Goal: Find specific page/section: Find specific page/section

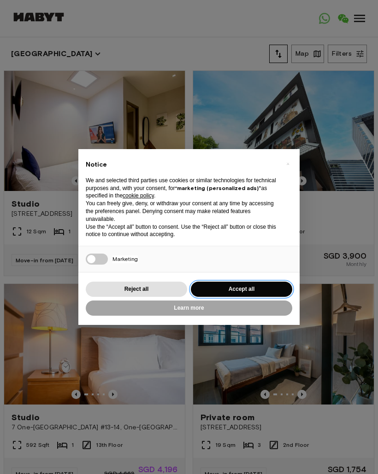
click at [266, 292] on button "Accept all" at bounding box center [241, 289] width 101 height 15
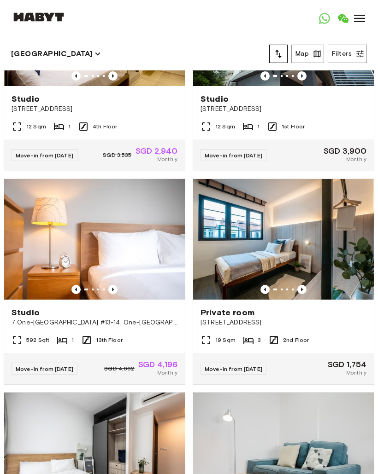
scroll to position [109, 0]
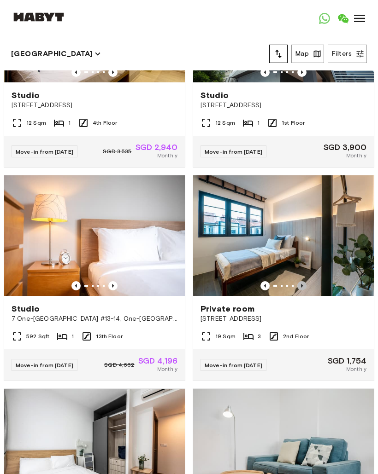
click at [301, 282] on icon "Previous image" at bounding box center [301, 285] width 9 height 9
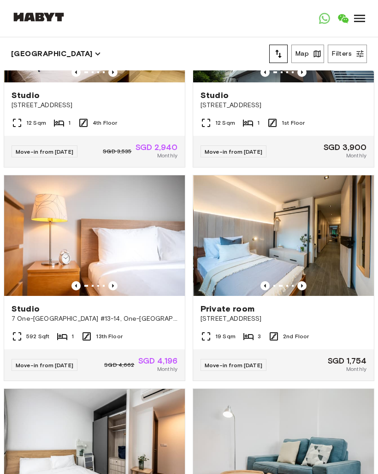
click at [304, 284] on icon "Previous image" at bounding box center [301, 285] width 9 height 9
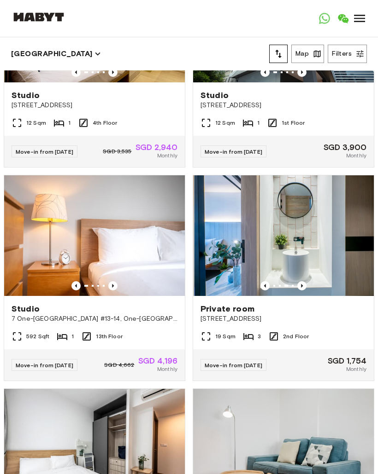
click at [301, 280] on img at bounding box center [284, 235] width 181 height 120
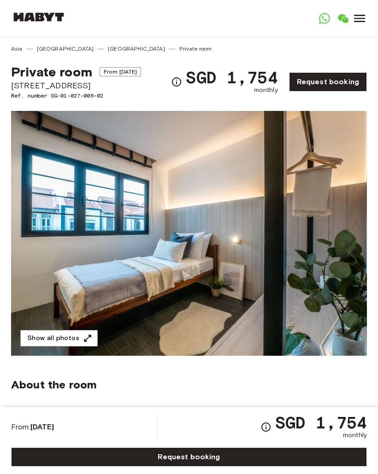
click at [52, 9] on div "[GEOGRAPHIC_DATA] [GEOGRAPHIC_DATA] [GEOGRAPHIC_DATA] [GEOGRAPHIC_DATA] [GEOGRA…" at bounding box center [38, 18] width 55 height 37
click at [43, 6] on div "[GEOGRAPHIC_DATA] [GEOGRAPHIC_DATA] [GEOGRAPHIC_DATA] [GEOGRAPHIC_DATA] [GEOGRA…" at bounding box center [38, 18] width 55 height 37
click at [108, 45] on link "[GEOGRAPHIC_DATA]" at bounding box center [136, 49] width 57 height 8
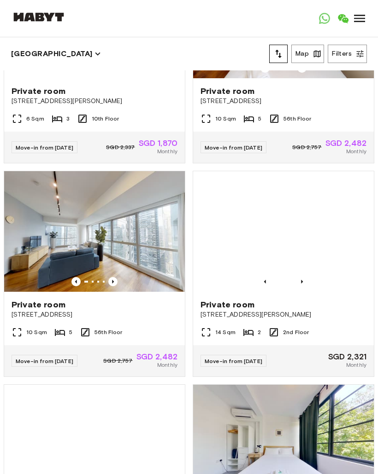
scroll to position [1409, 0]
